Goal: Task Accomplishment & Management: Manage account settings

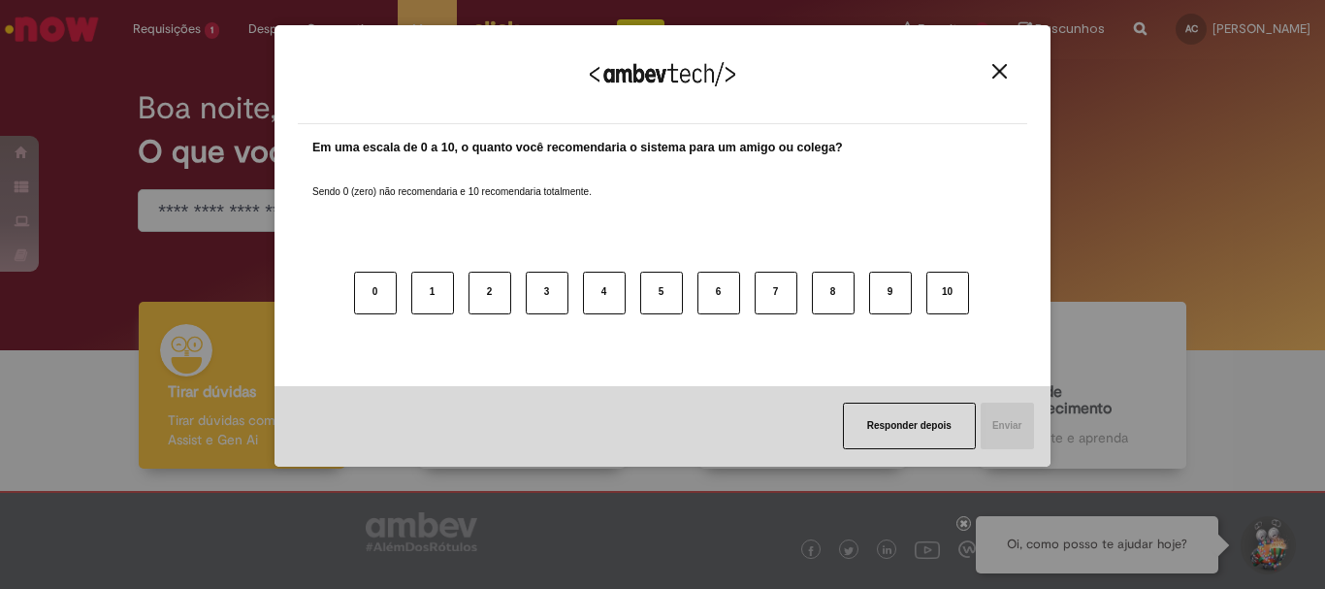
click at [1005, 62] on div "Agradecemos seu feedback!" at bounding box center [662, 86] width 729 height 76
click at [1001, 66] on img "Close" at bounding box center [999, 71] width 15 height 15
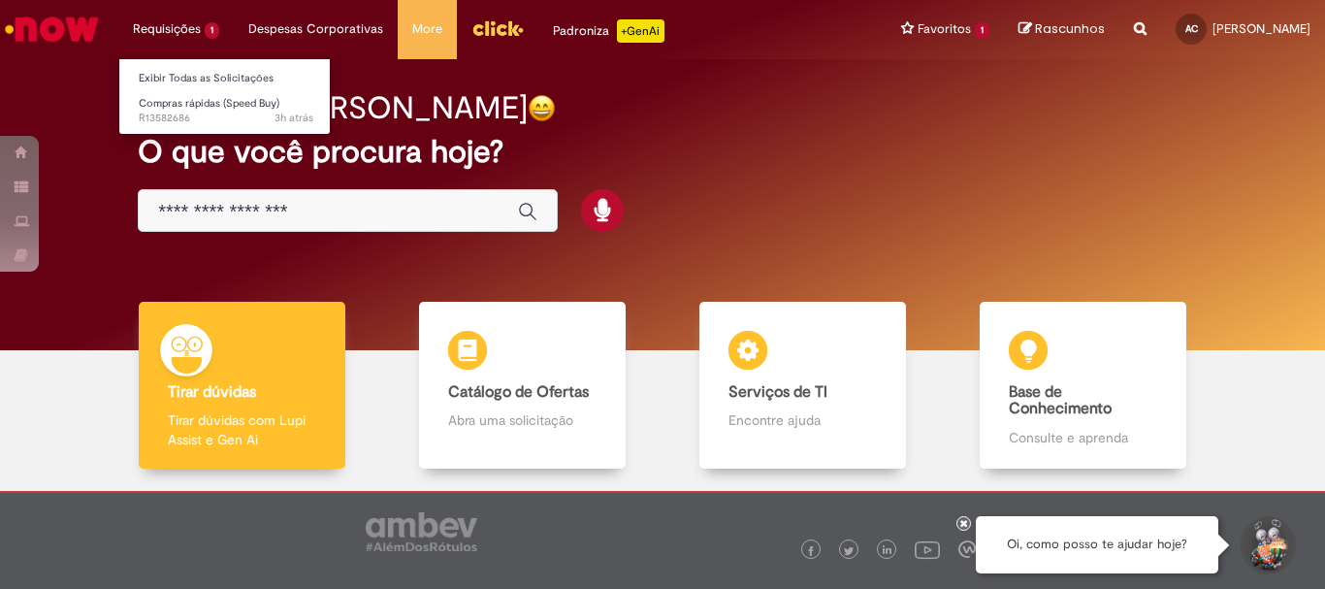
click at [166, 25] on li "Requisições 1 Exibir Todas as Solicitações Compras rápidas (Speed Buy) 3h atrás…" at bounding box center [175, 29] width 115 height 58
click at [174, 26] on li "Requisições 1 Exibir Todas as Solicitações Compras rápidas (Speed Buy) 3h atrás…" at bounding box center [175, 29] width 115 height 58
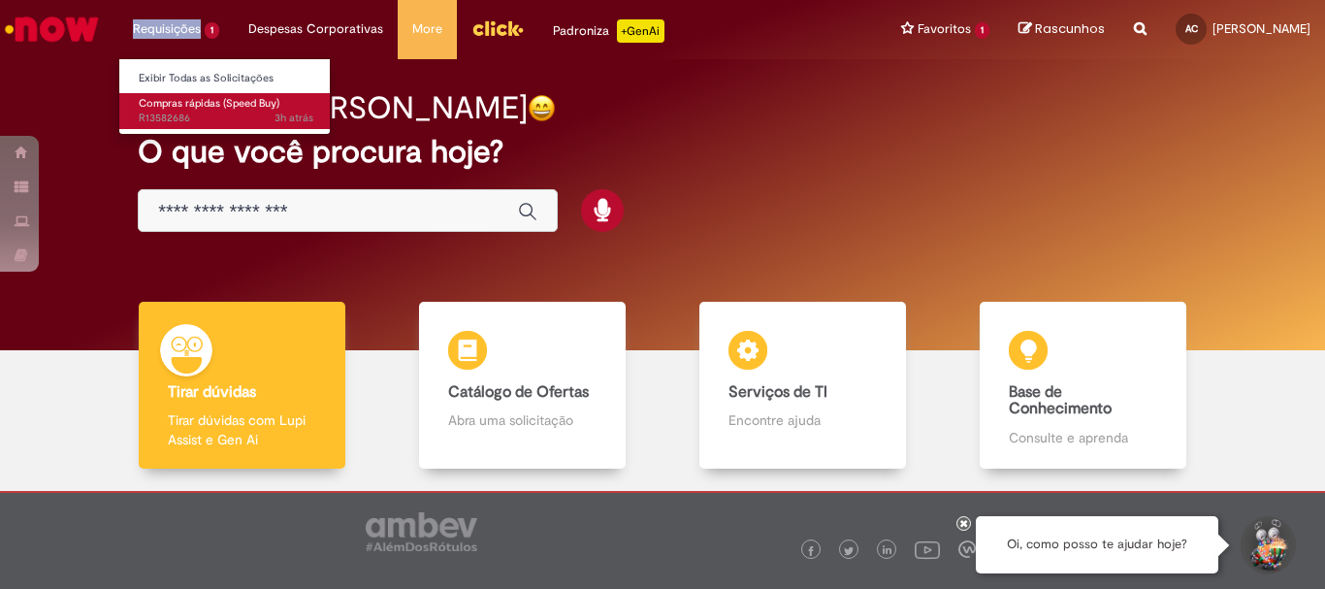
click at [157, 123] on span "3h atrás 3 horas atrás R13582686" at bounding box center [226, 119] width 175 height 16
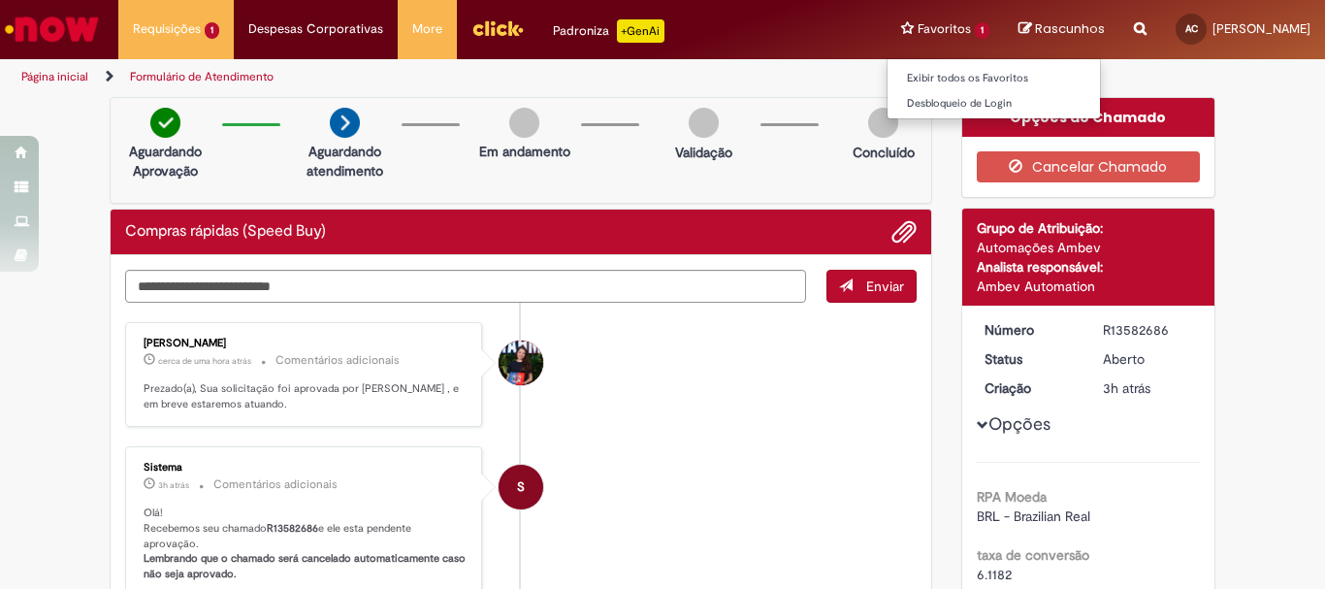
click at [914, 32] on li "Favoritos 1 Exibir todos os Favoritos Desbloqueio de Login" at bounding box center [945, 29] width 117 height 58
click at [916, 69] on link "Exibir todos os Favoritos" at bounding box center [993, 78] width 213 height 21
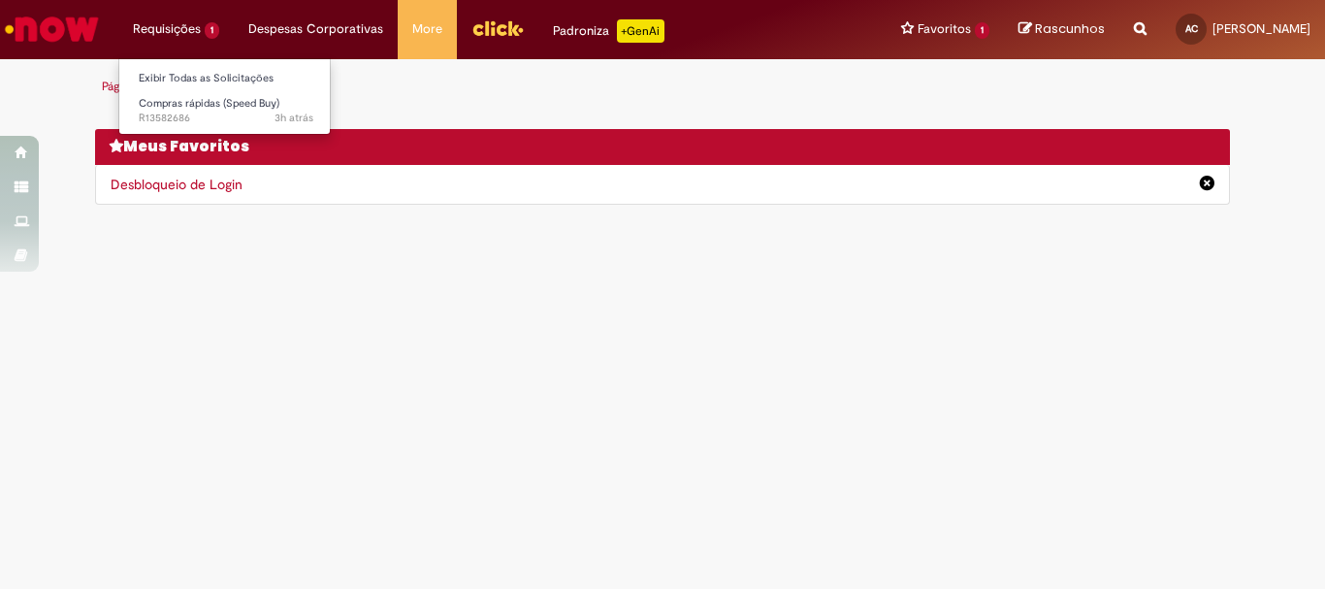
click at [160, 30] on li "Requisições 1 Exibir Todas as Solicitações Compras rápidas (Speed Buy) 3h atrás…" at bounding box center [175, 29] width 115 height 58
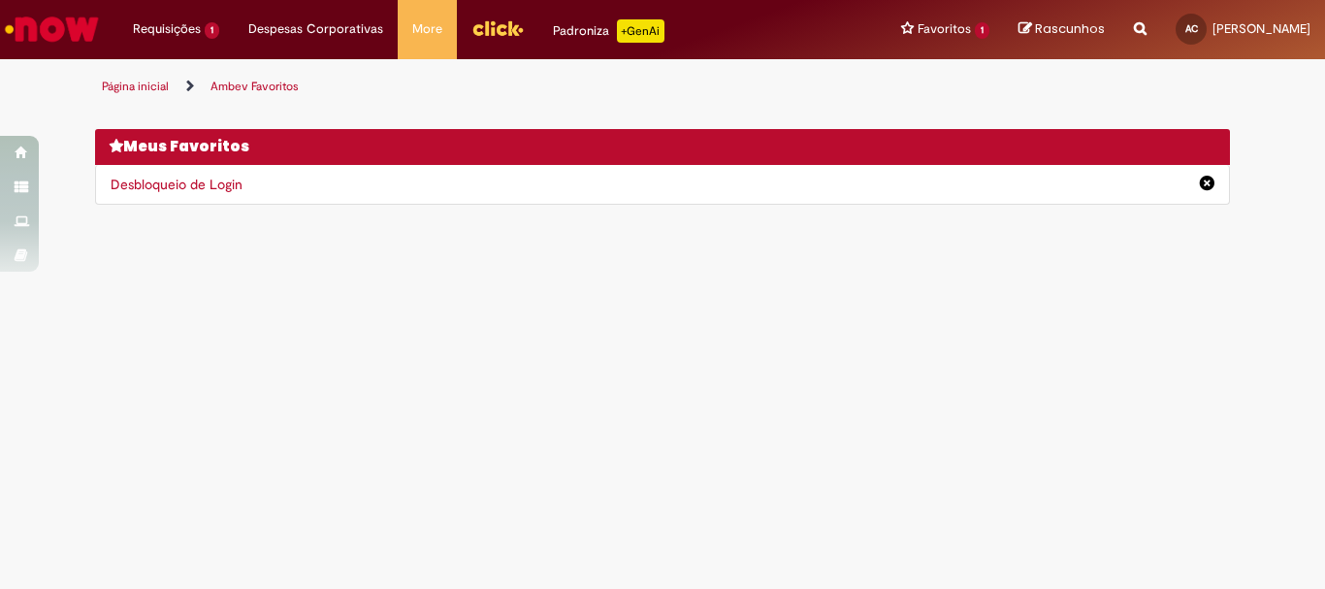
click at [521, 310] on main "Ambev Favoritos Página inicial Ambev Favoritos Você não tem nenhum favoritos De…" at bounding box center [662, 324] width 1325 height 530
